Goal: Task Accomplishment & Management: Manage account settings

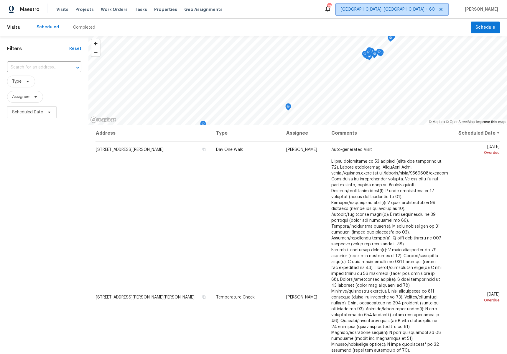
click at [403, 13] on span "[GEOGRAPHIC_DATA], [GEOGRAPHIC_DATA] + 60" at bounding box center [392, 10] width 113 height 12
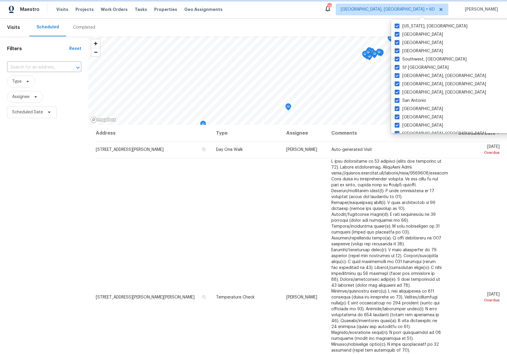
click at [444, 8] on icon at bounding box center [441, 9] width 5 height 5
checkbox input "false"
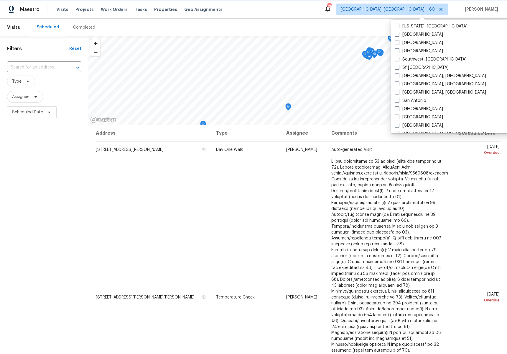
checkbox input "false"
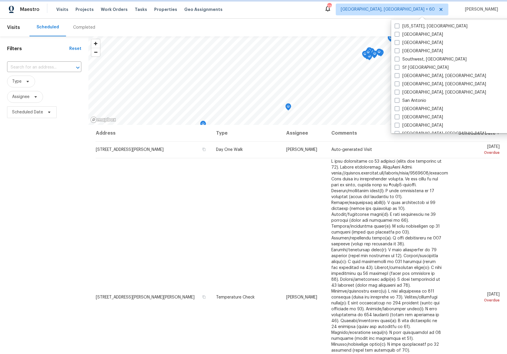
checkbox input "false"
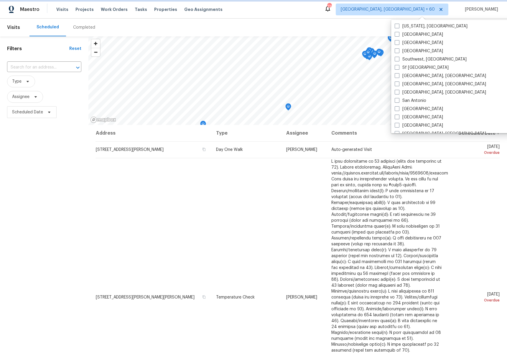
checkbox input "false"
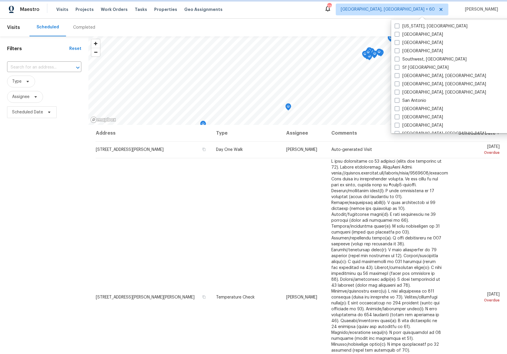
checkbox input "false"
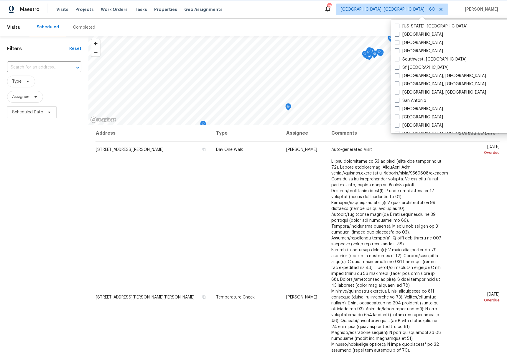
checkbox input "false"
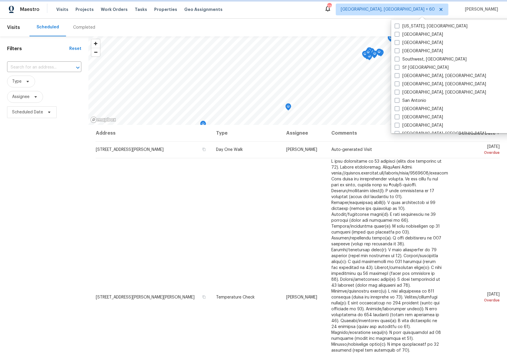
checkbox input "false"
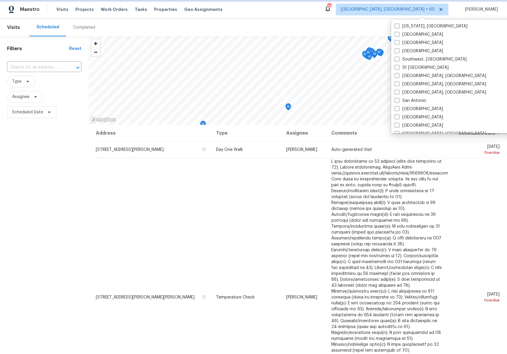
checkbox input "false"
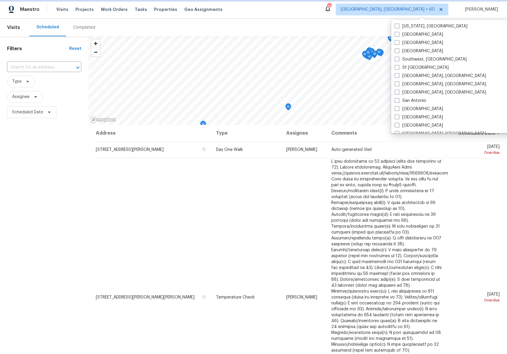
checkbox input "false"
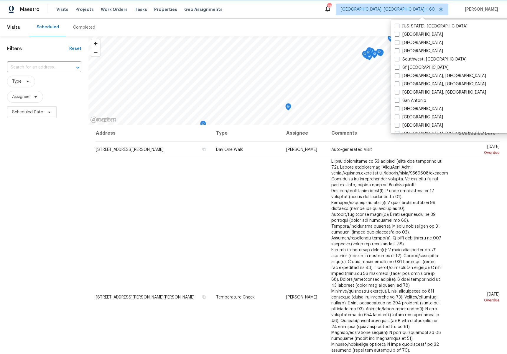
checkbox input "false"
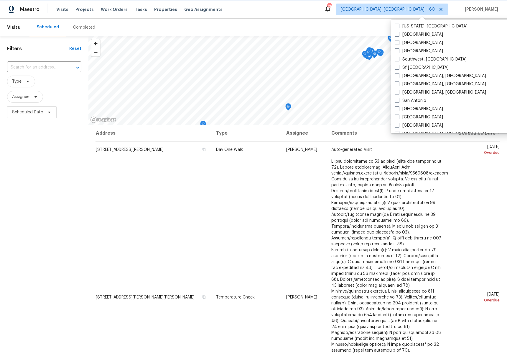
checkbox input "false"
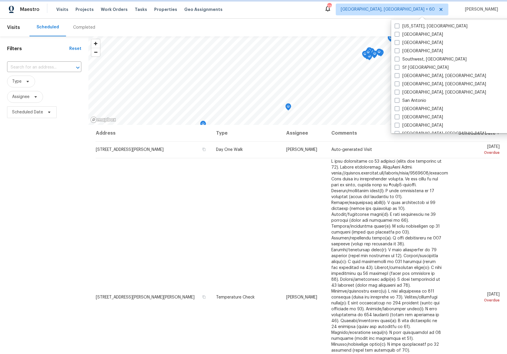
checkbox input "false"
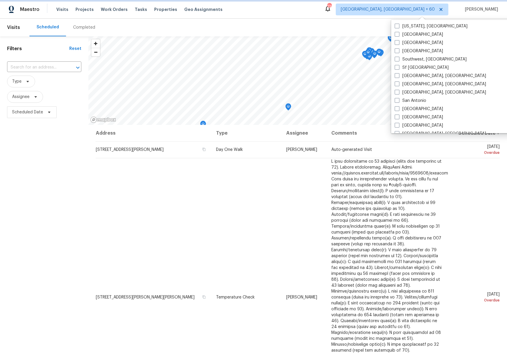
checkbox input "false"
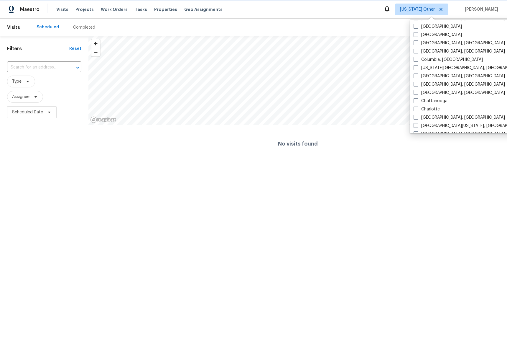
scroll to position [403, 0]
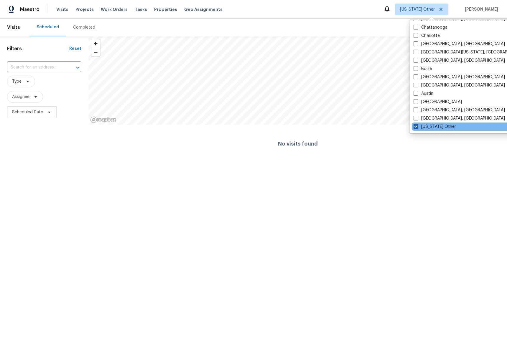
click at [416, 127] on span at bounding box center [416, 126] width 5 height 5
click at [416, 127] on input "[US_STATE] Other" at bounding box center [416, 126] width 4 height 4
checkbox input "true"
click at [417, 120] on label "[GEOGRAPHIC_DATA], [GEOGRAPHIC_DATA]" at bounding box center [459, 118] width 91 height 6
click at [417, 119] on input "[GEOGRAPHIC_DATA], [GEOGRAPHIC_DATA]" at bounding box center [416, 117] width 4 height 4
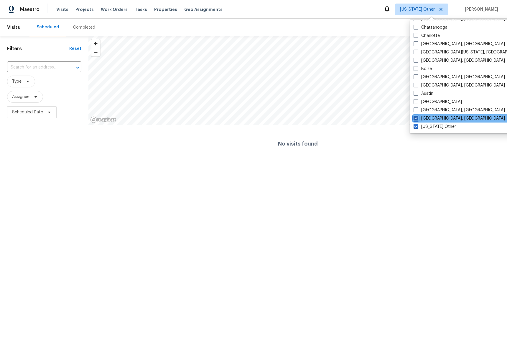
checkbox input "true"
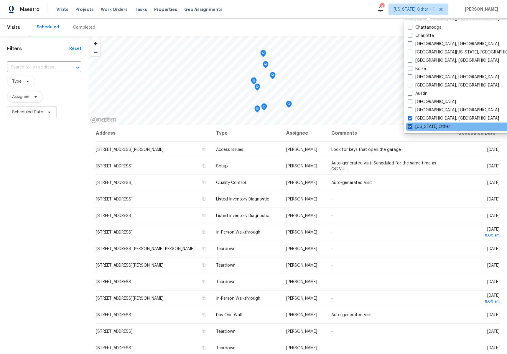
click at [411, 126] on span at bounding box center [410, 126] width 5 height 5
click at [411, 126] on input "[US_STATE] Other" at bounding box center [410, 126] width 4 height 4
click at [408, 125] on span at bounding box center [407, 126] width 5 height 5
click at [408, 125] on input "[US_STATE] Other" at bounding box center [407, 126] width 4 height 4
checkbox input "true"
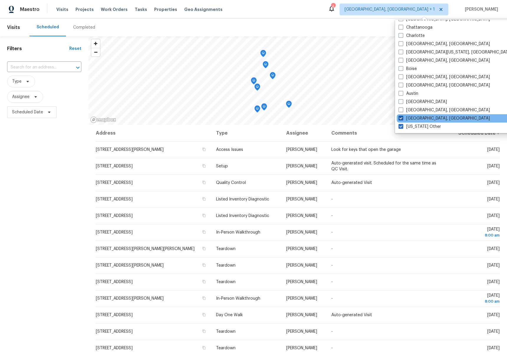
click at [402, 119] on span at bounding box center [401, 118] width 5 height 5
click at [402, 119] on input "[GEOGRAPHIC_DATA], [GEOGRAPHIC_DATA]" at bounding box center [401, 117] width 4 height 4
checkbox input "false"
